Goal: Task Accomplishment & Management: Complete application form

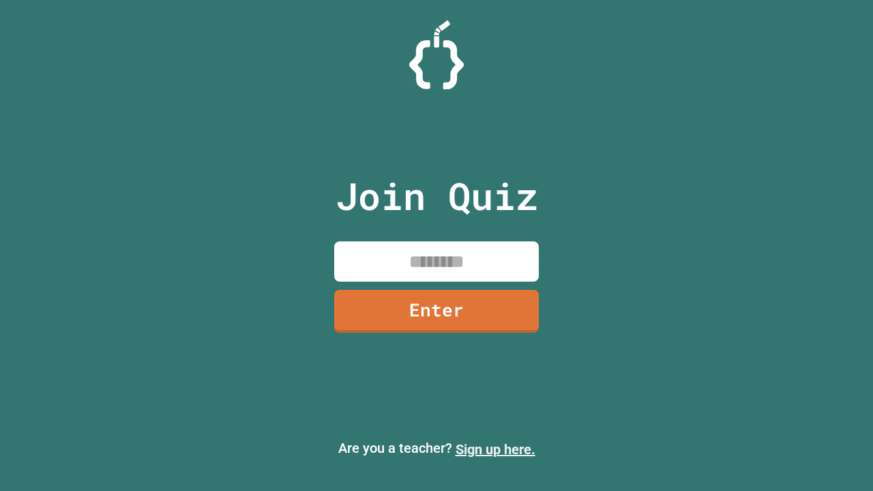
click at [495, 449] on link "Sign up here." at bounding box center [495, 449] width 80 height 16
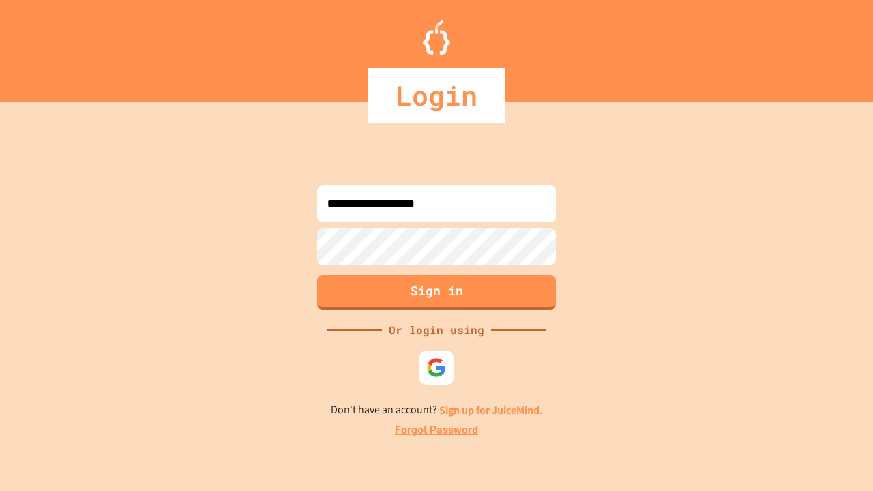
type input "**********"
